Goal: Information Seeking & Learning: Find specific fact

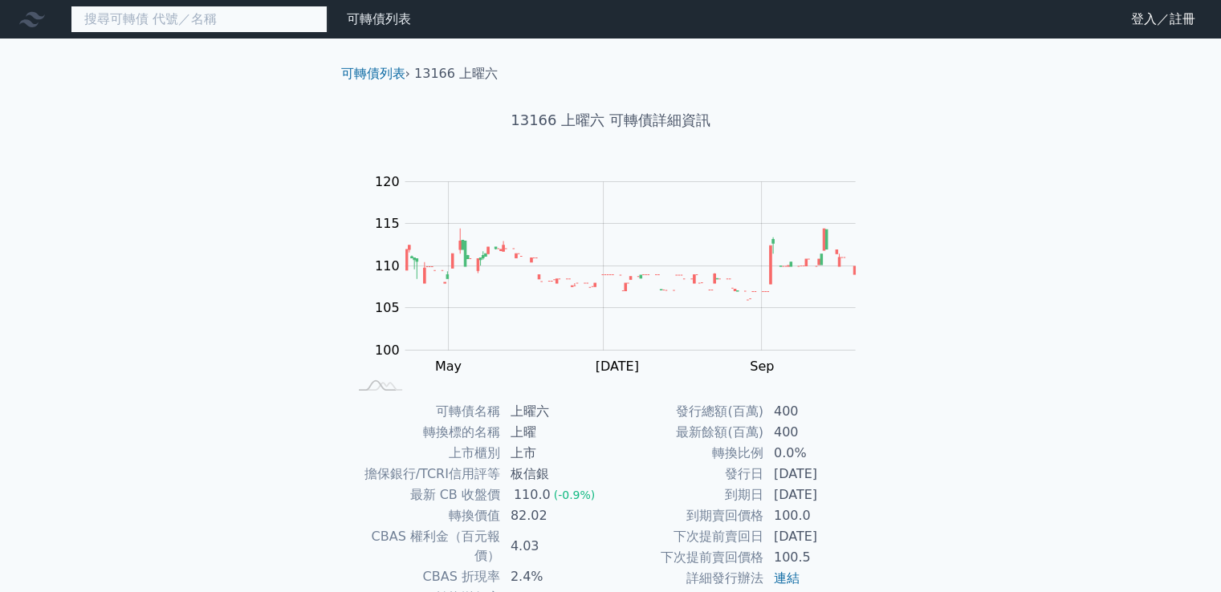
click at [128, 14] on input at bounding box center [199, 19] width 257 height 27
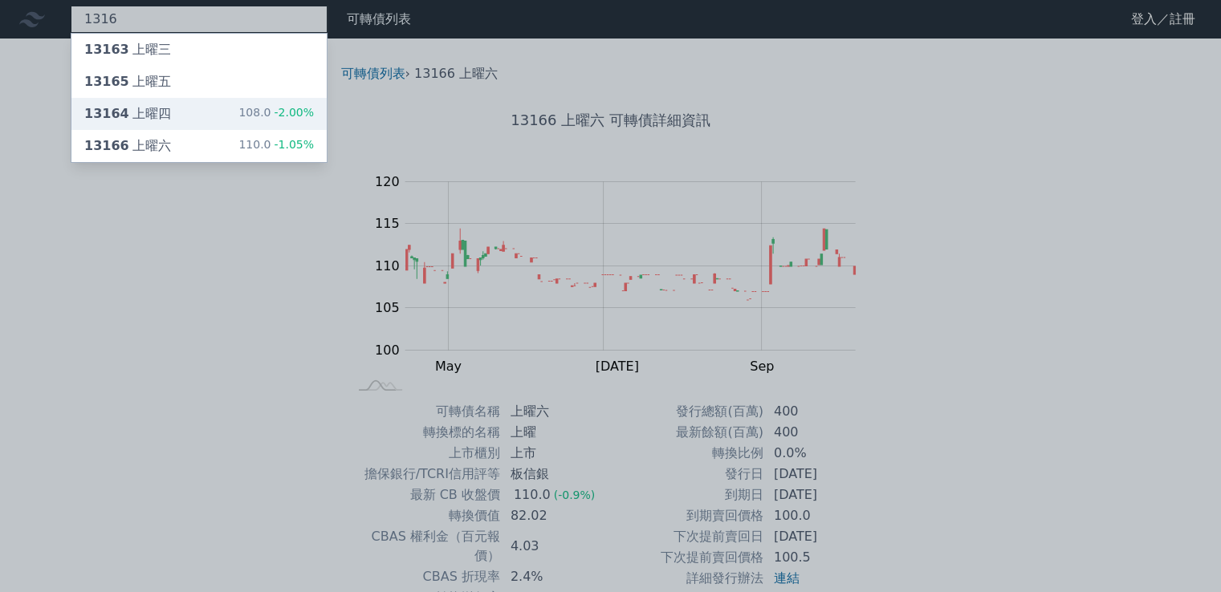
type input "1316"
click at [124, 113] on div "13164 上曜四" at bounding box center [127, 113] width 87 height 19
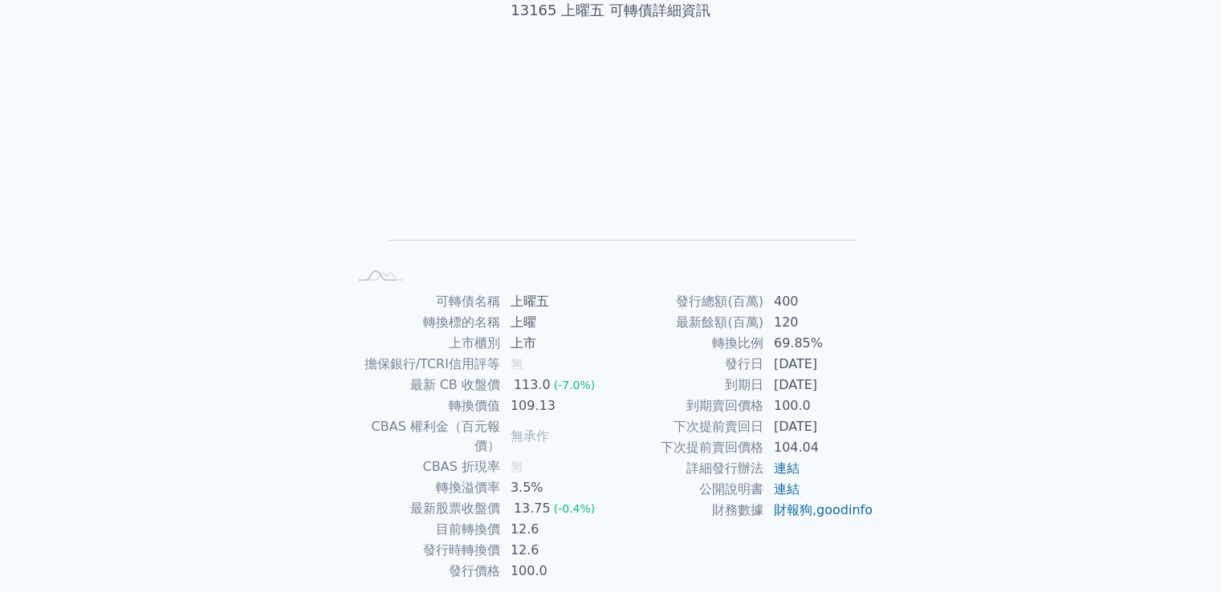
scroll to position [151, 0]
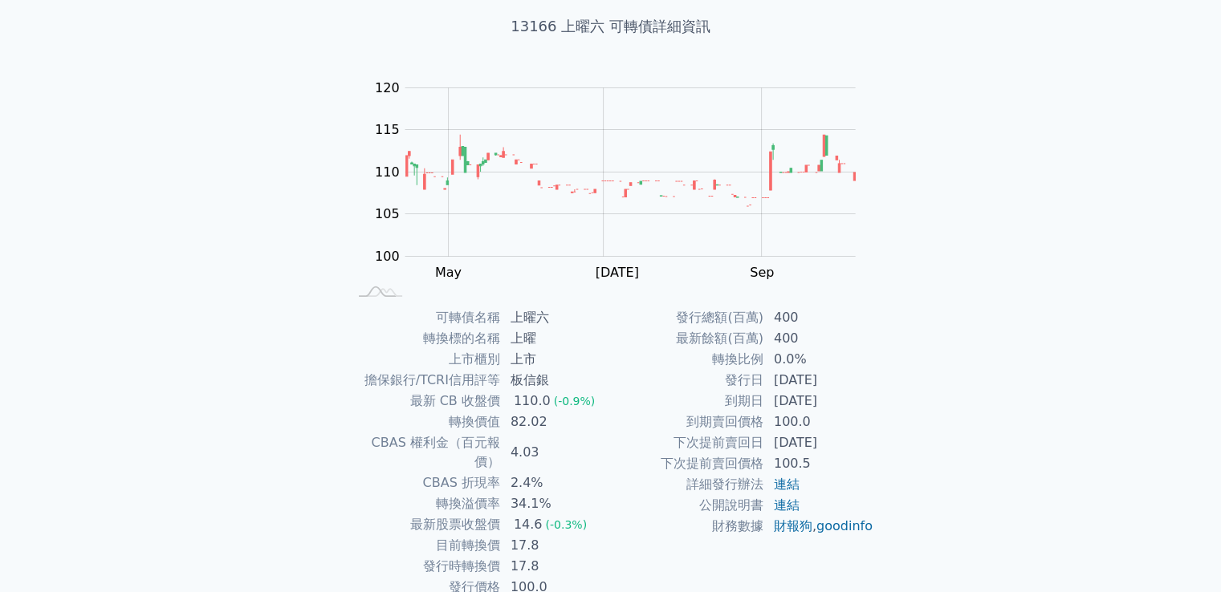
scroll to position [71, 0]
